Goal: Transaction & Acquisition: Download file/media

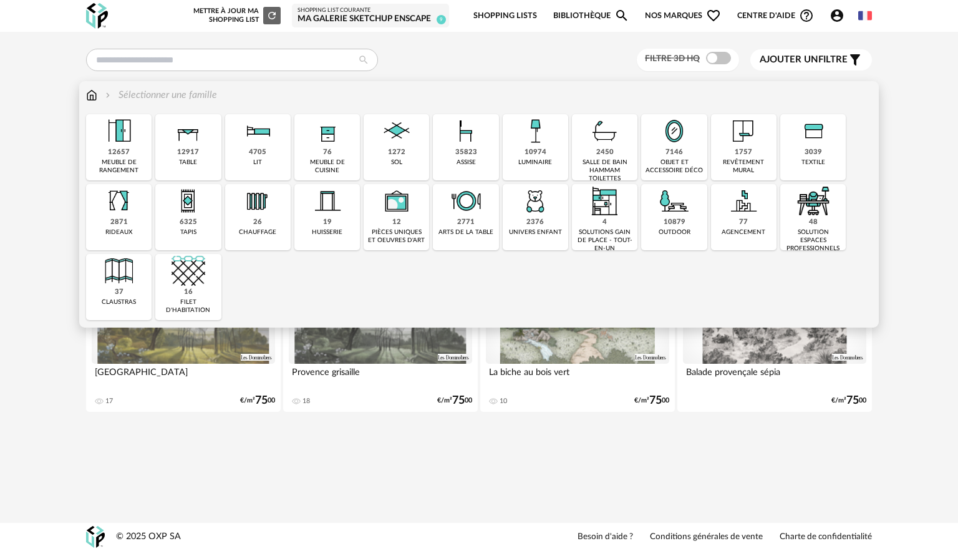
drag, startPoint x: 467, startPoint y: 143, endPoint x: 430, endPoint y: 154, distance: 38.3
click at [467, 143] on img at bounding box center [466, 131] width 34 height 34
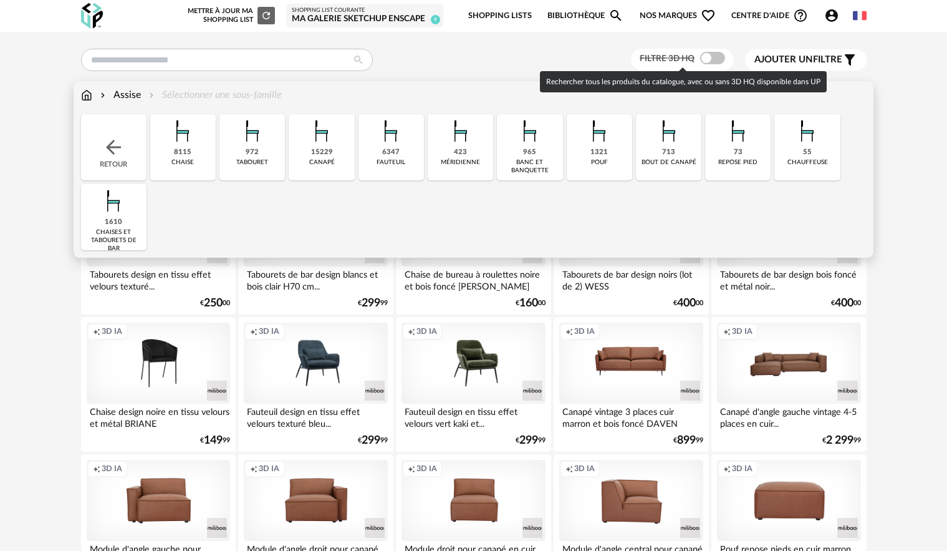
click at [727, 58] on div "Filtre 3D HQ" at bounding box center [682, 60] width 103 height 23
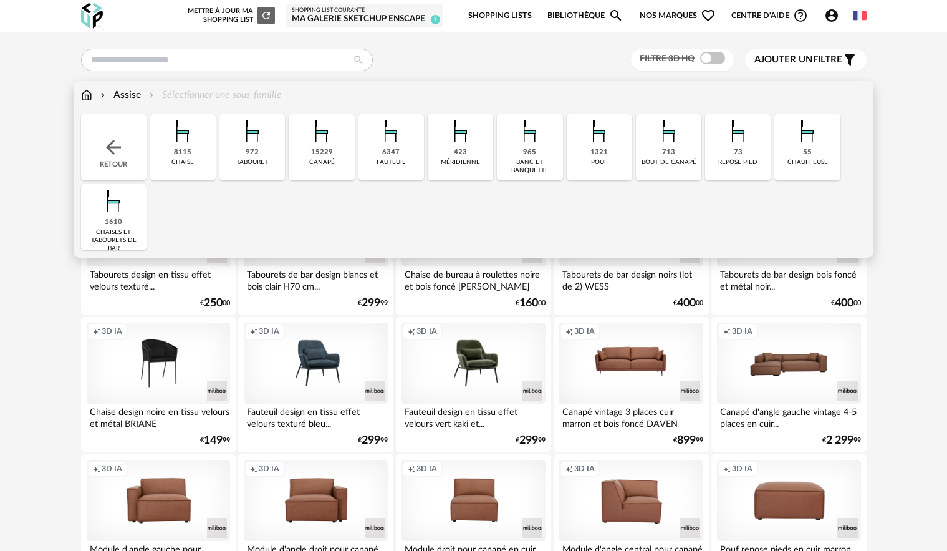
click at [326, 154] on div "15229" at bounding box center [322, 152] width 22 height 9
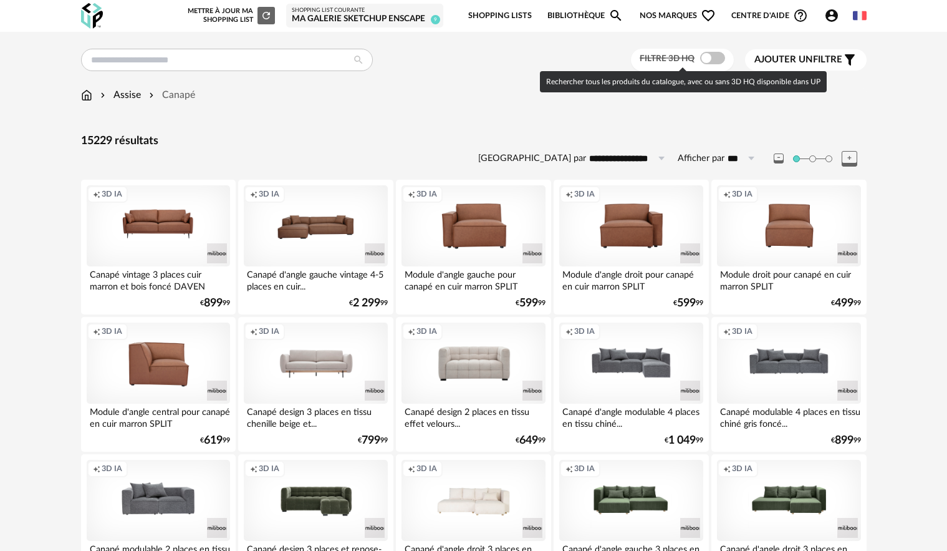
click at [719, 56] on span at bounding box center [712, 58] width 25 height 12
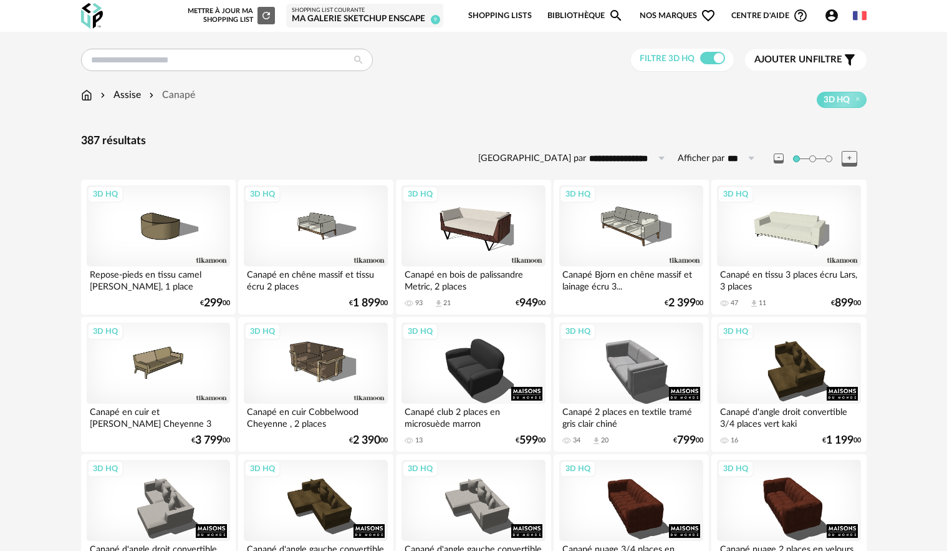
click at [813, 62] on span "Ajouter un" at bounding box center [784, 59] width 59 height 9
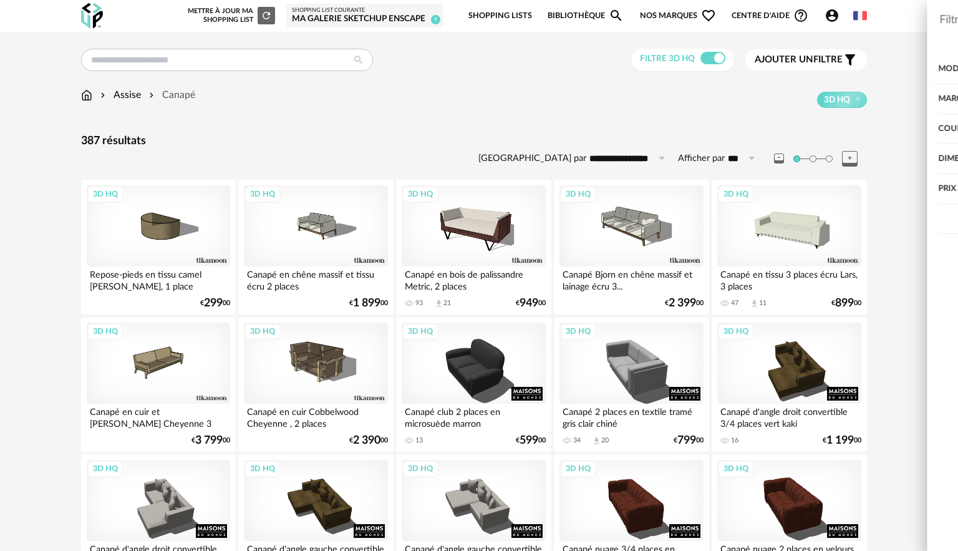
click at [737, 104] on div "Marque" at bounding box center [808, 99] width 252 height 30
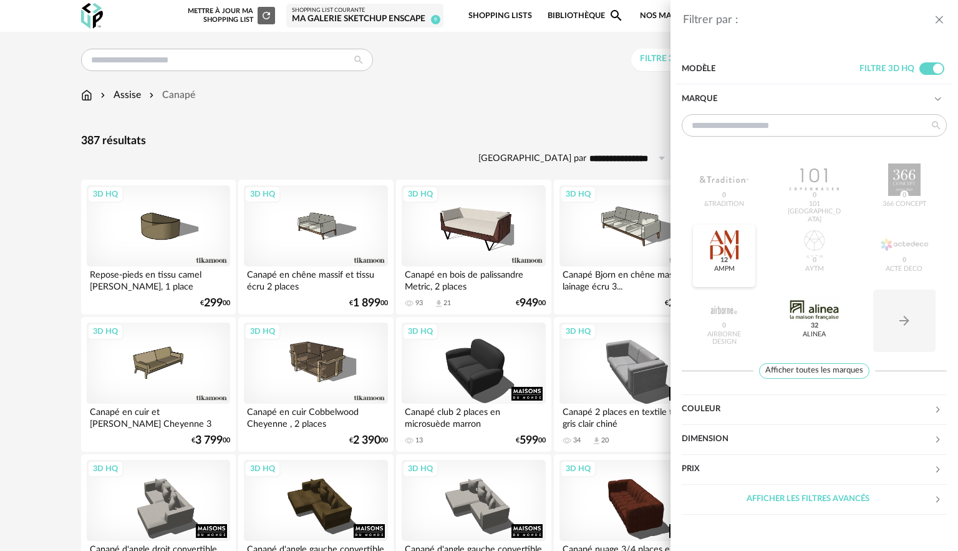
click at [731, 247] on div at bounding box center [724, 244] width 49 height 32
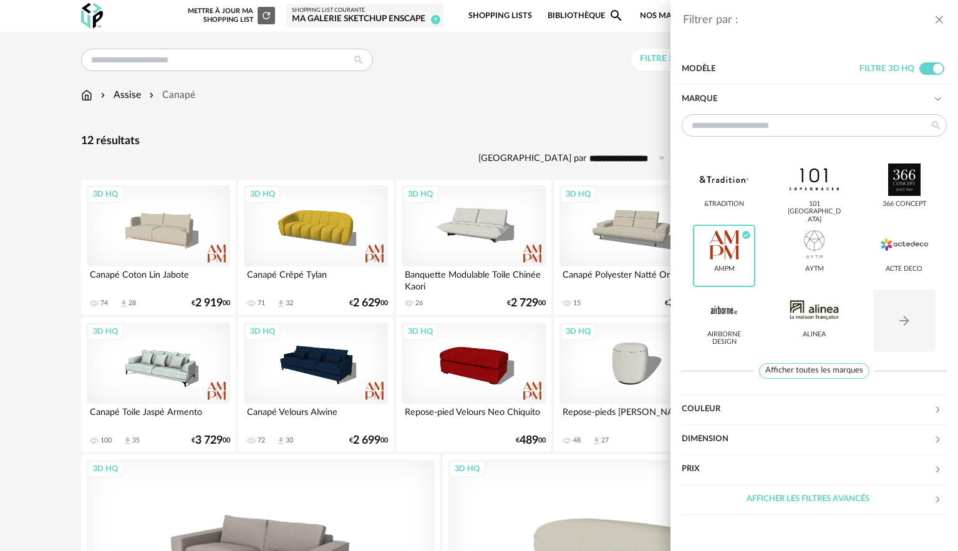
click at [500, 102] on div "Filtrer par : Modèle Filtre 3D HQ Marque &tradition 101 [GEOGRAPHIC_DATA] 366 C…" at bounding box center [479, 275] width 958 height 551
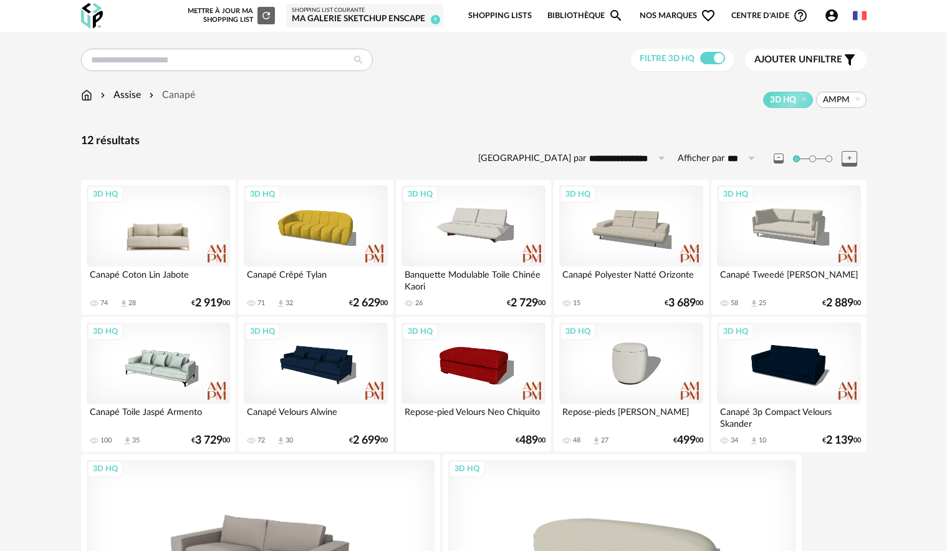
click at [175, 230] on div "3D HQ" at bounding box center [158, 225] width 143 height 81
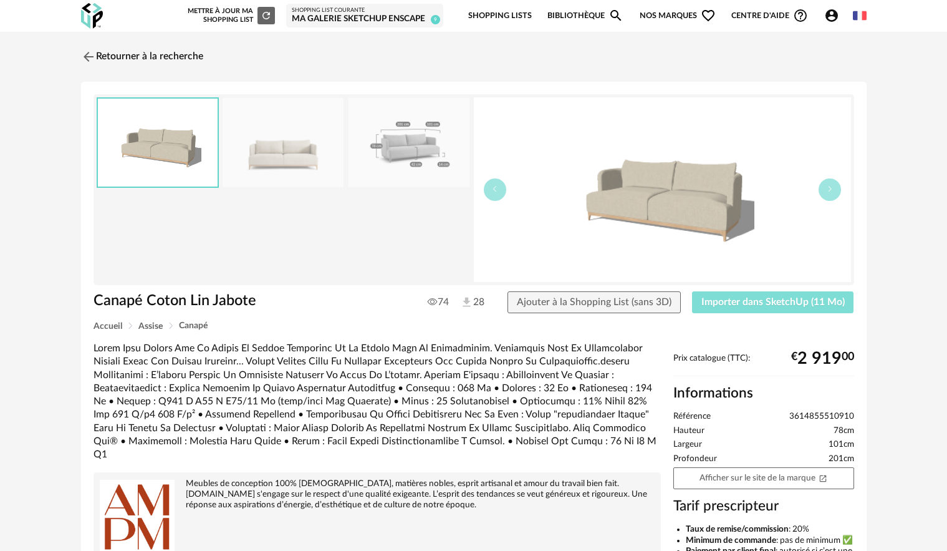
click at [794, 302] on span "Importer dans SketchUp (11 Mo)" at bounding box center [773, 302] width 143 height 10
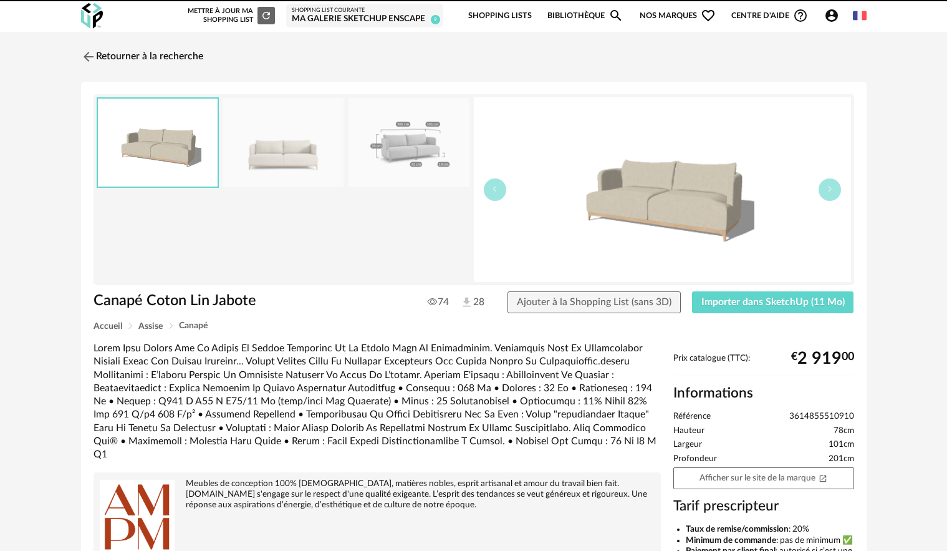
drag, startPoint x: 496, startPoint y: 289, endPoint x: 501, endPoint y: 219, distance: 70.6
